Goal: Task Accomplishment & Management: Use online tool/utility

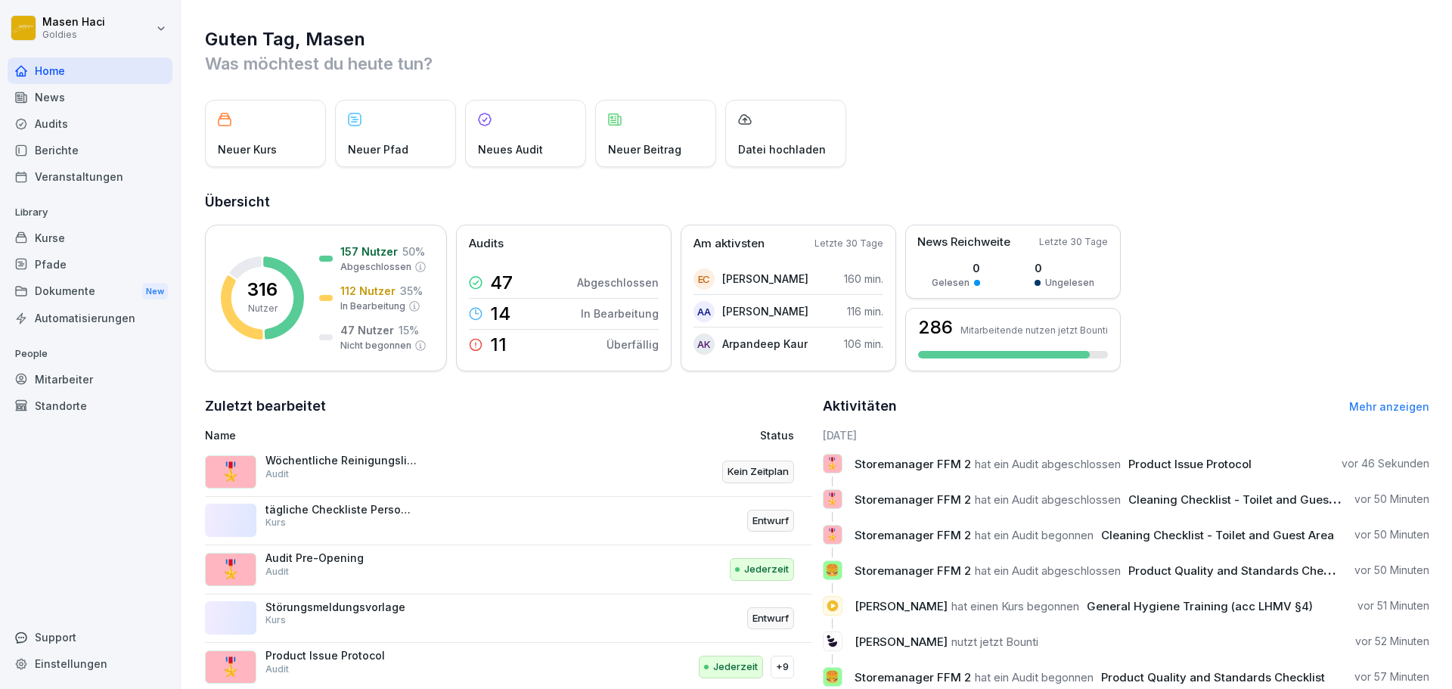
click at [54, 166] on div "Veranstaltungen" at bounding box center [90, 176] width 165 height 26
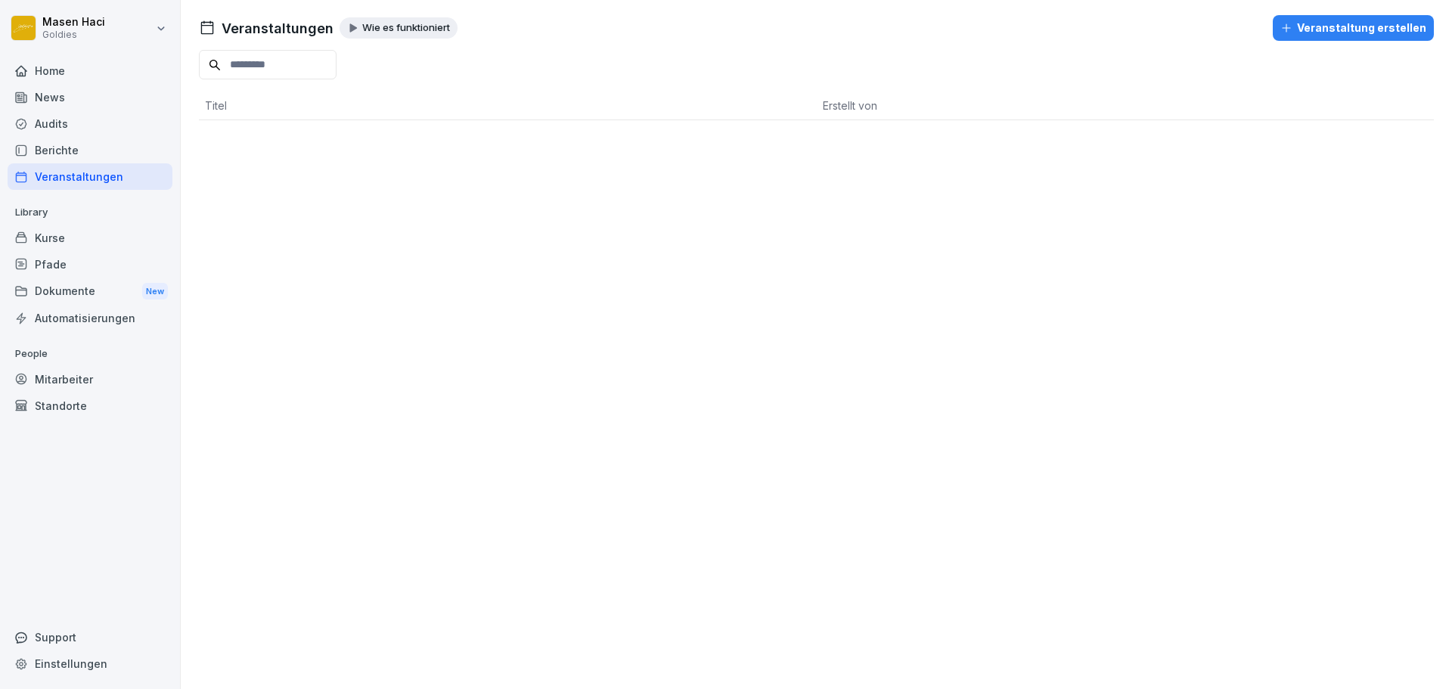
click at [67, 127] on div "Audits" at bounding box center [90, 123] width 165 height 26
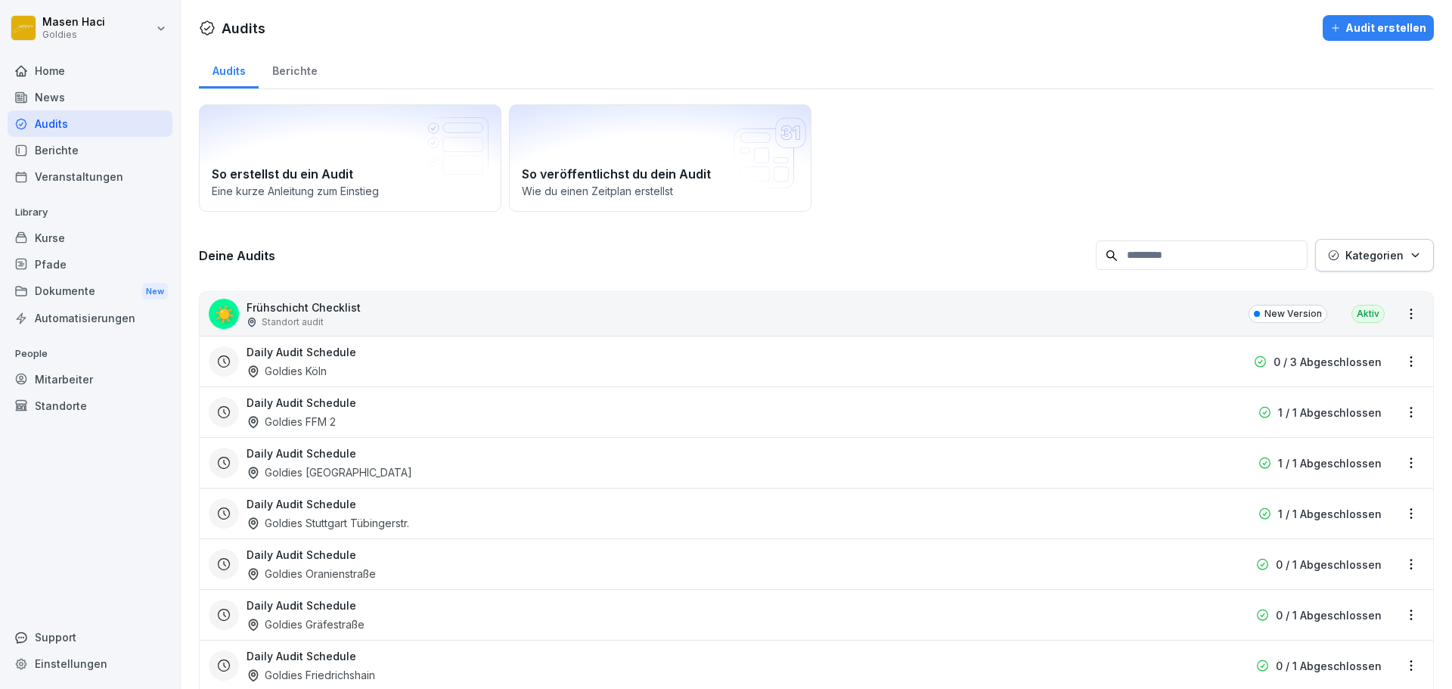
click at [302, 69] on div "Berichte" at bounding box center [295, 69] width 72 height 39
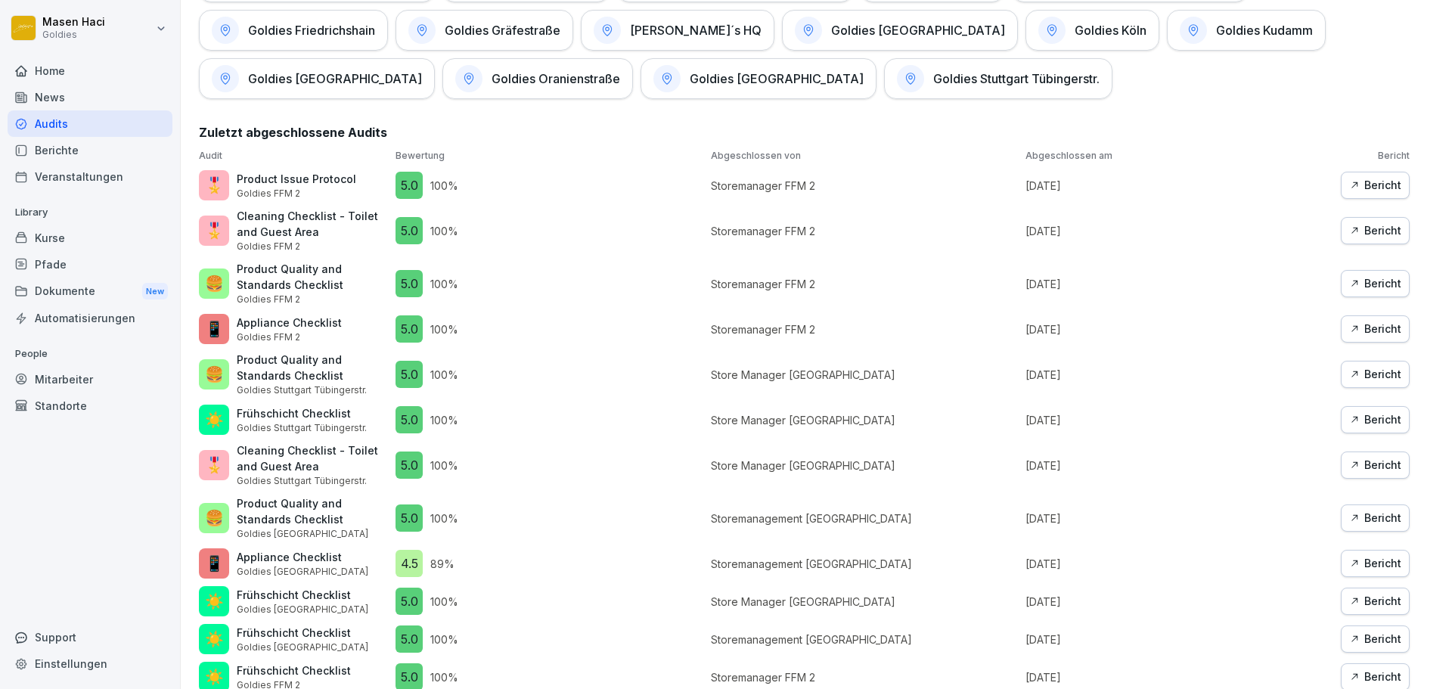
scroll to position [847, 0]
click at [1358, 177] on button "Bericht" at bounding box center [1374, 186] width 69 height 27
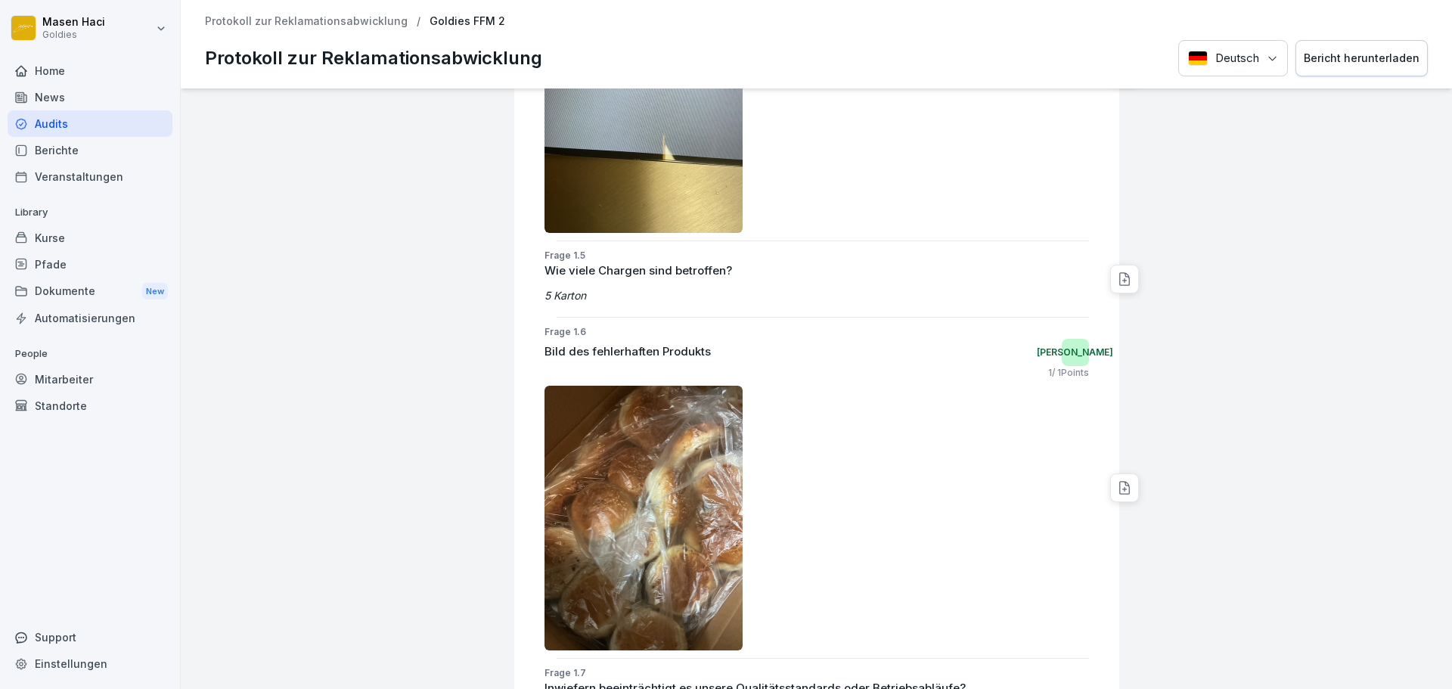
scroll to position [1747, 0]
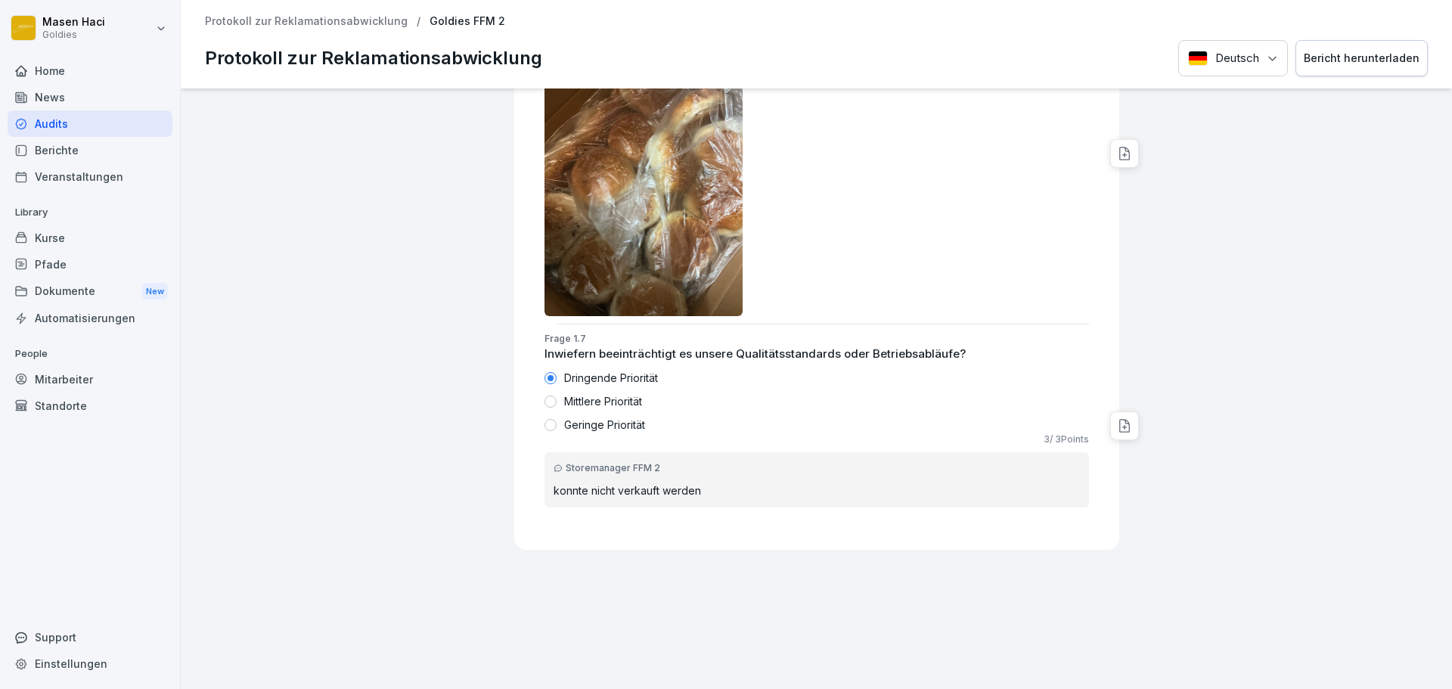
click at [1331, 29] on div "Protokoll zur Reklamationsabwicklung / Goldies FFM 2 Protokoll zur Reklamations…" at bounding box center [816, 44] width 1271 height 88
click at [1316, 54] on div "Bericht herunterladen" at bounding box center [1361, 58] width 116 height 17
